Goal: Transaction & Acquisition: Purchase product/service

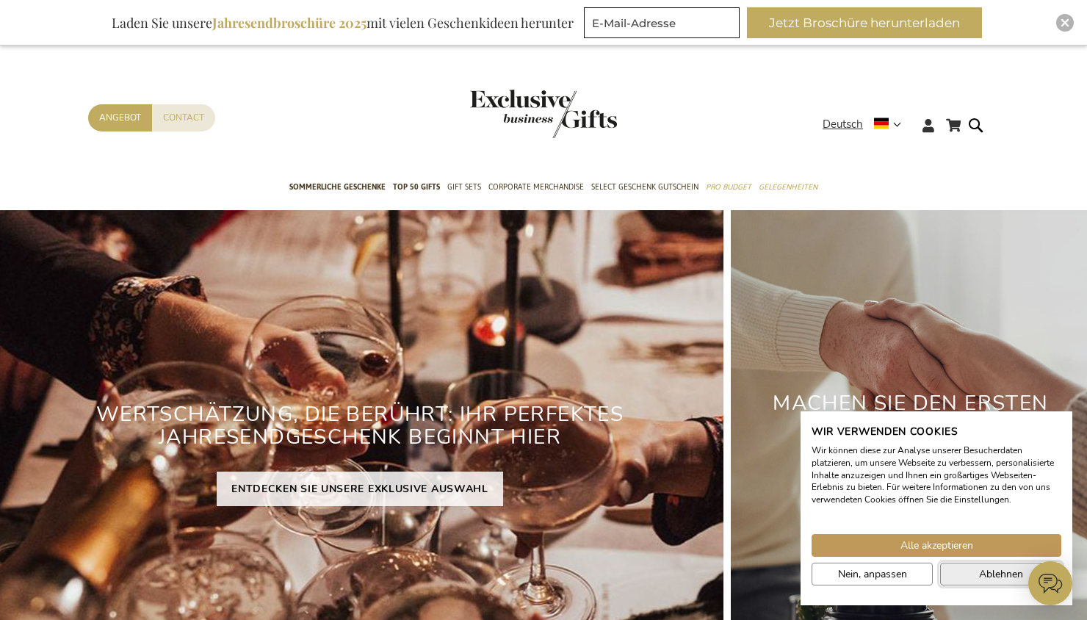
click at [992, 573] on span "Ablehnen" at bounding box center [1001, 573] width 44 height 15
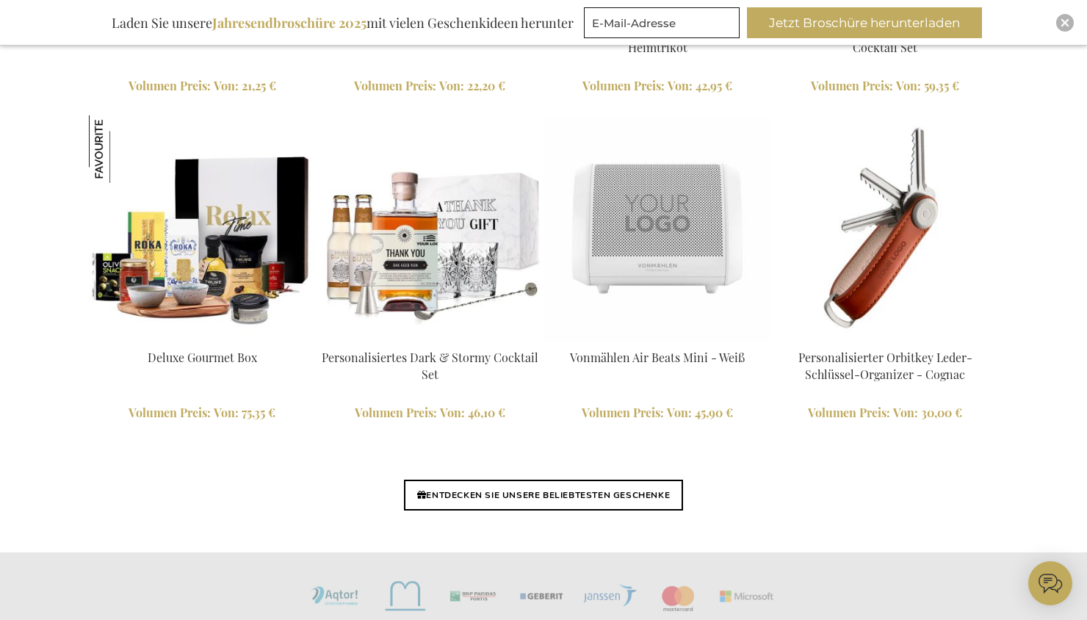
scroll to position [3436, 0]
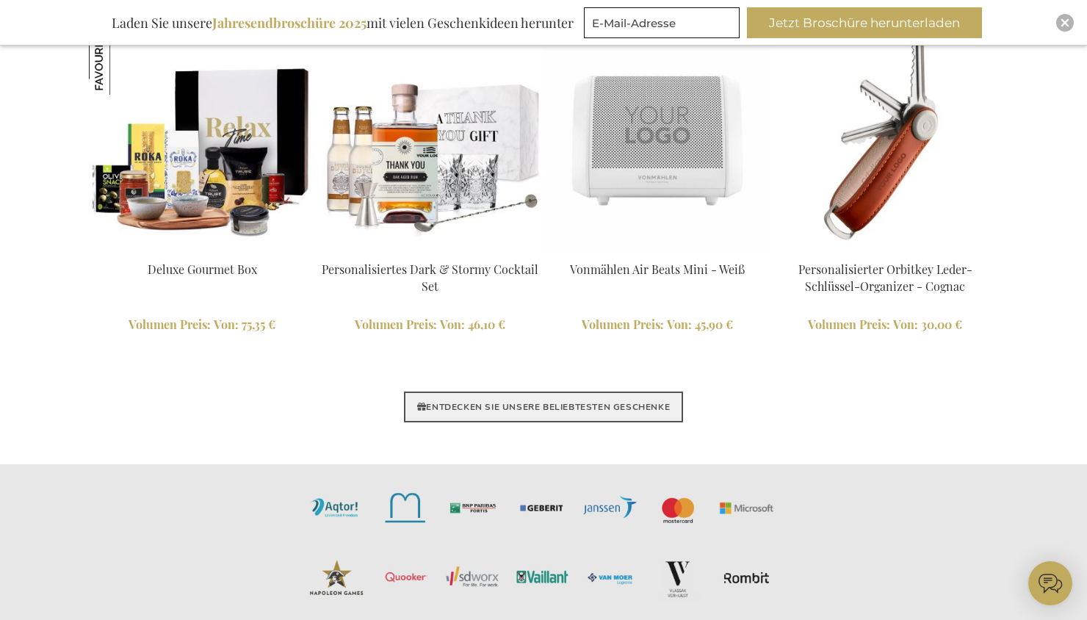
click at [603, 402] on link "ENTDECKEN SIE UNSERE BELIEBTESTEN GESCHENKE" at bounding box center [543, 406] width 279 height 31
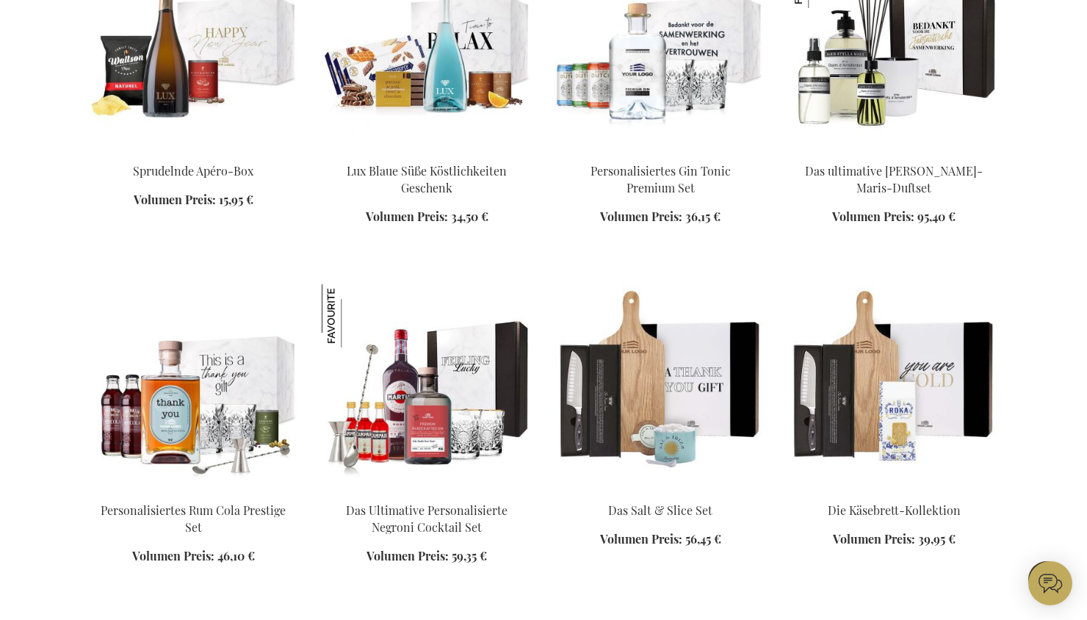
scroll to position [881, 0]
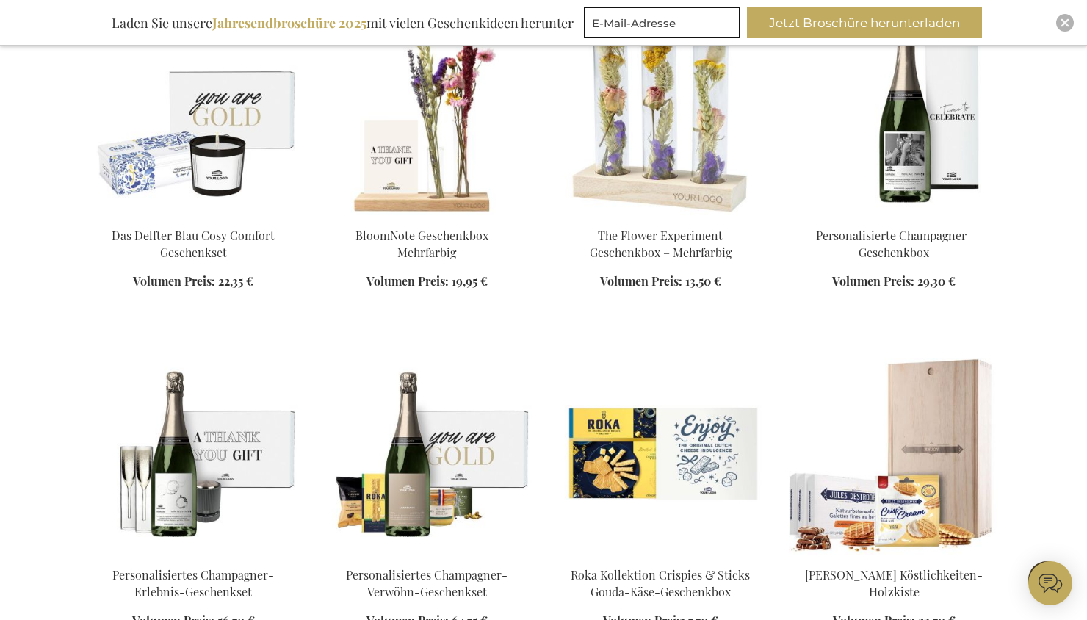
scroll to position [2643, 0]
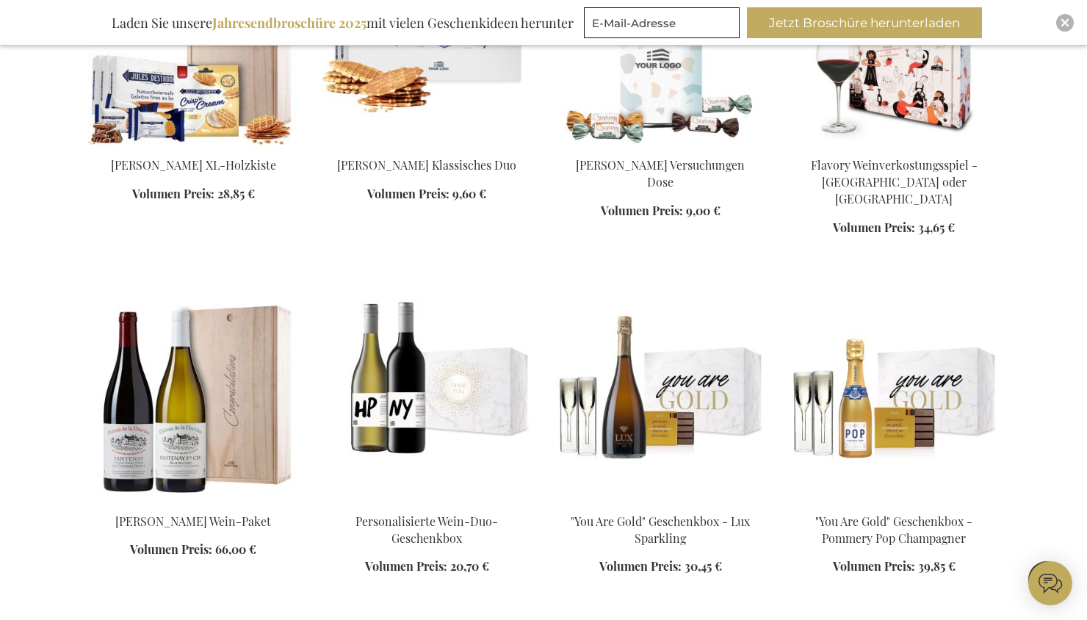
scroll to position [3407, 0]
